Goal: Navigation & Orientation: Find specific page/section

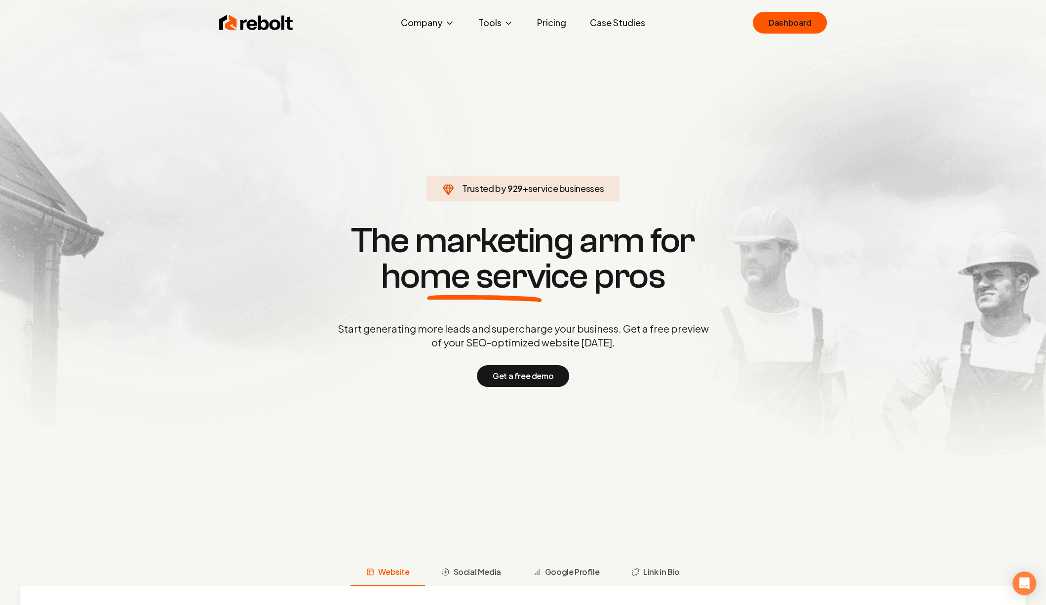
click at [477, 365] on button "Get a free demo" at bounding box center [523, 376] width 92 height 22
click link "Dashboard" at bounding box center [790, 23] width 74 height 22
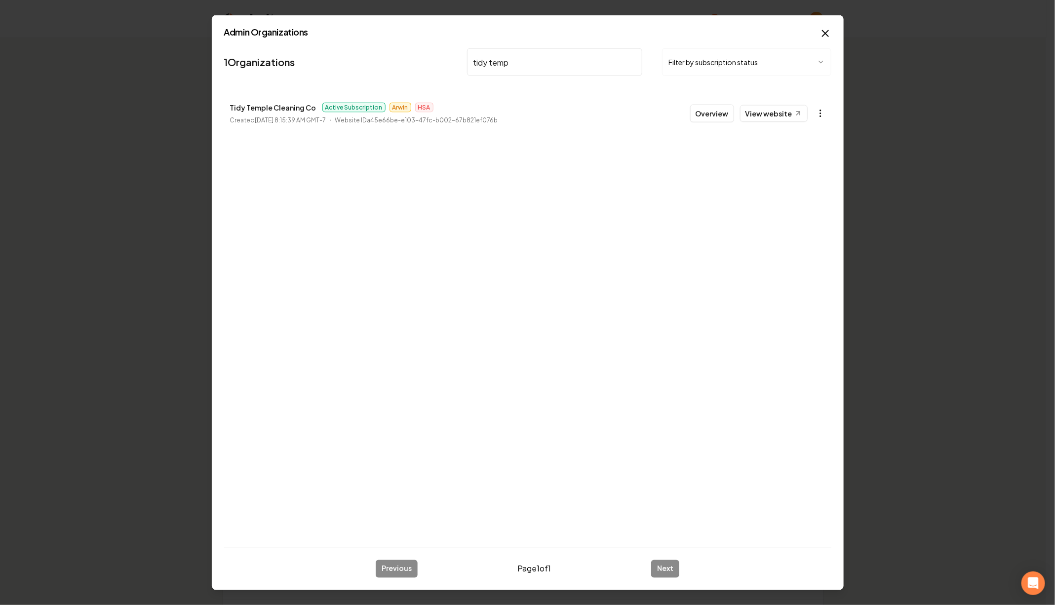
type input "tidy temp"
click at [819, 115] on icon "button" at bounding box center [820, 114] width 10 height 10
click at [789, 196] on link "View in Stripe" at bounding box center [796, 199] width 63 height 16
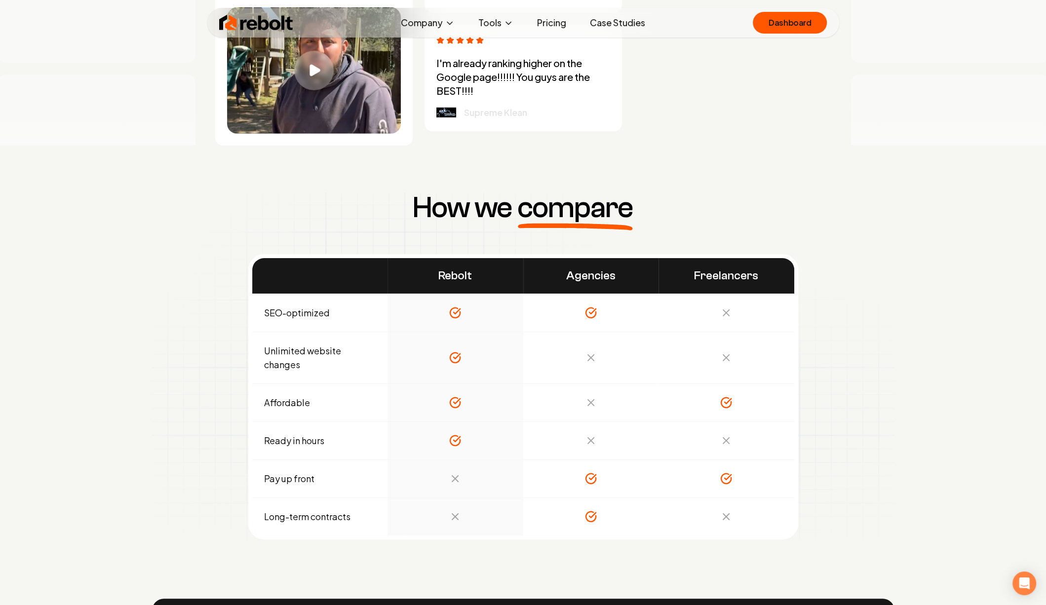
scroll to position [4762, 0]
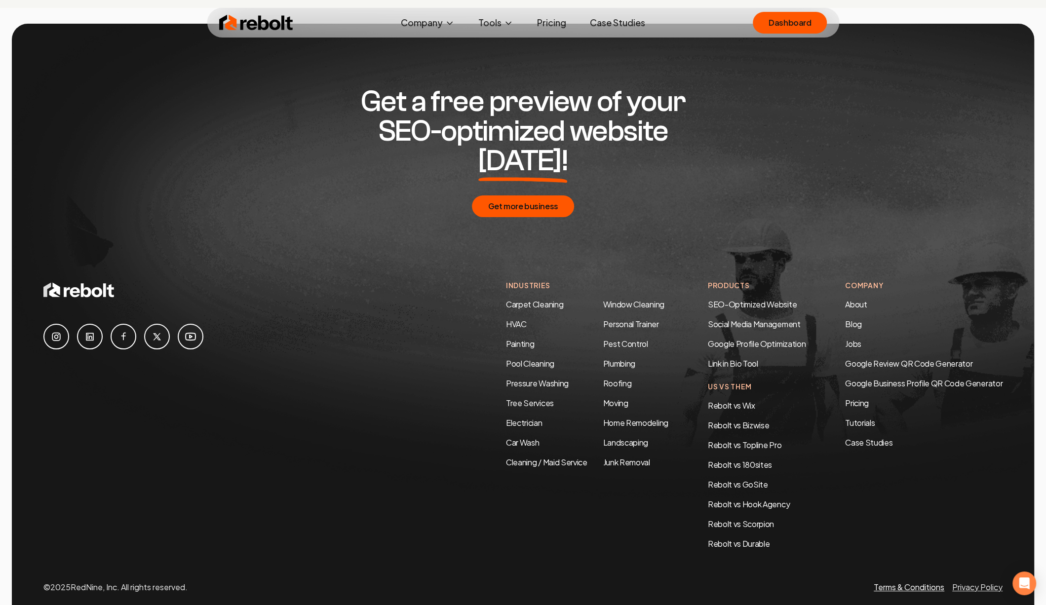
click at [922, 582] on link "Terms & Conditions" at bounding box center [909, 587] width 71 height 10
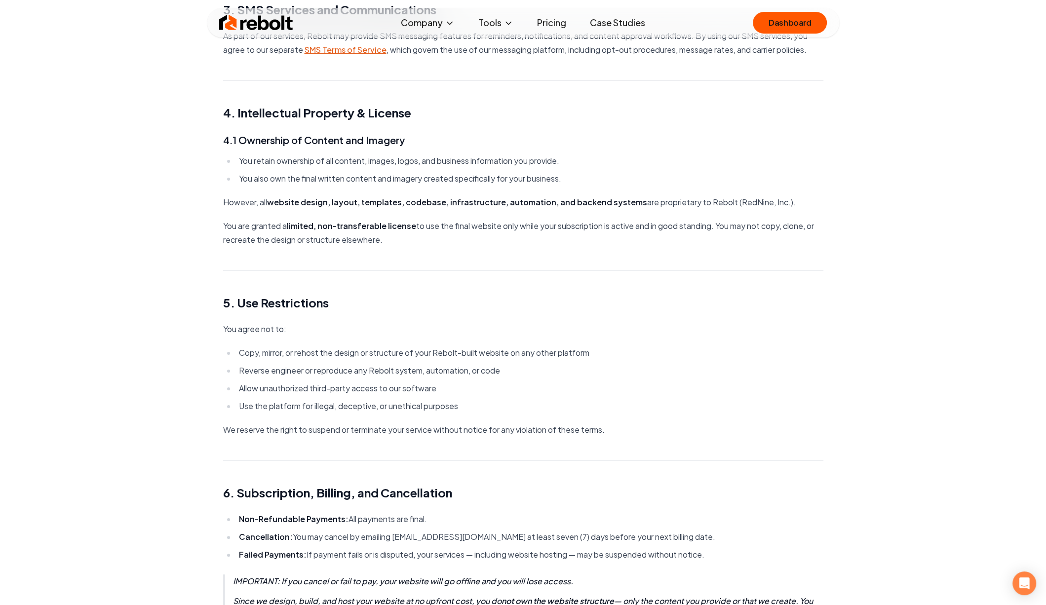
scroll to position [590, 0]
